Goal: Information Seeking & Learning: Learn about a topic

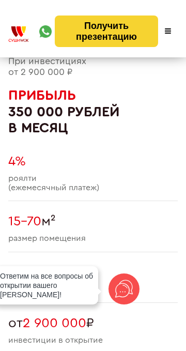
scroll to position [671, 0]
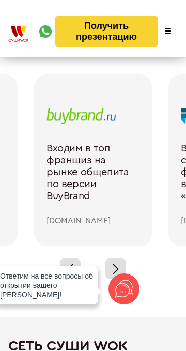
scroll to position [1556, 0]
